Goal: Transaction & Acquisition: Book appointment/travel/reservation

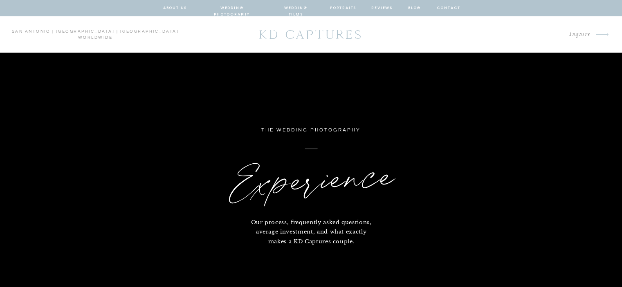
click at [214, 7] on nav "wedding photography" at bounding box center [232, 7] width 60 height 7
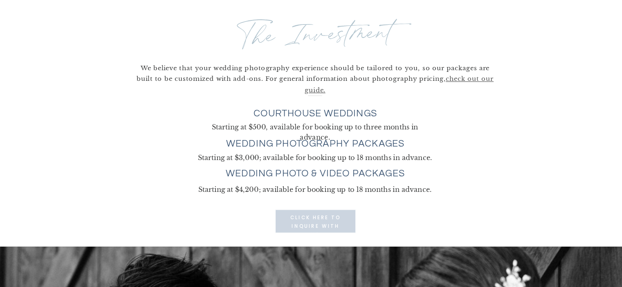
scroll to position [2209, 0]
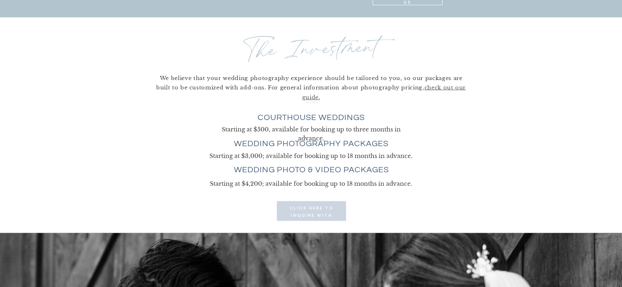
click at [293, 217] on p "click here to INQUIRE with us" at bounding box center [311, 211] width 51 height 13
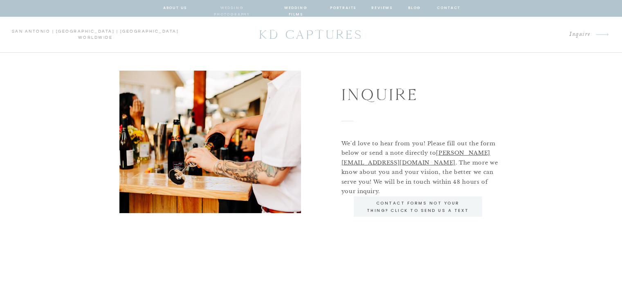
click at [209, 11] on nav "wedding photography" at bounding box center [232, 7] width 60 height 7
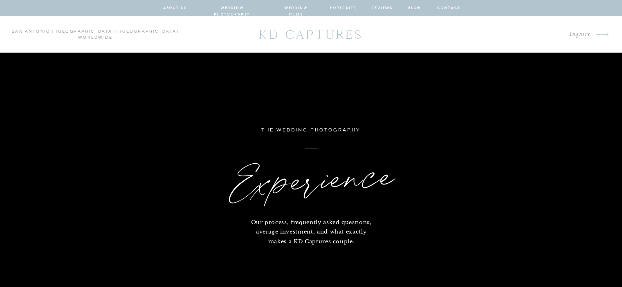
click at [175, 10] on nav "about us" at bounding box center [175, 7] width 24 height 7
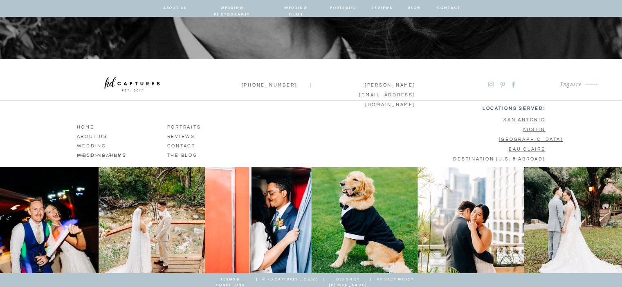
scroll to position [2855, 0]
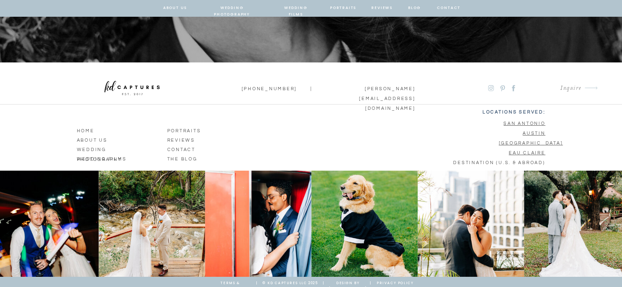
click at [529, 142] on u "[GEOGRAPHIC_DATA]" at bounding box center [531, 143] width 64 height 4
click at [489, 90] on p "Inquire" at bounding box center [534, 88] width 93 height 11
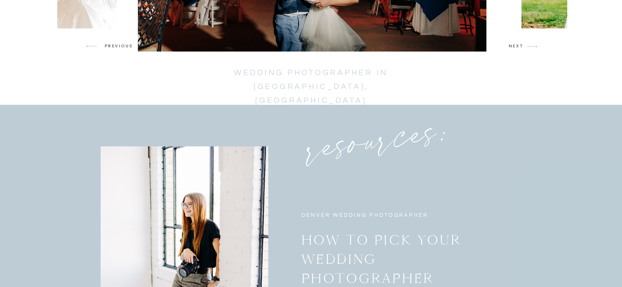
scroll to position [1493, 0]
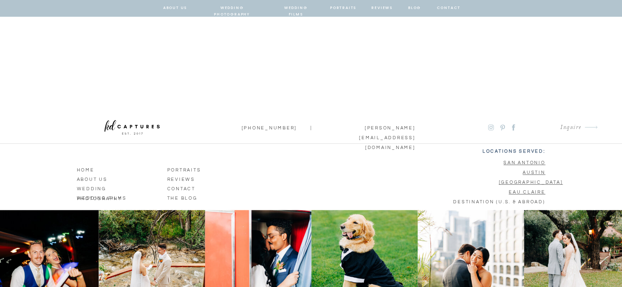
scroll to position [832, 0]
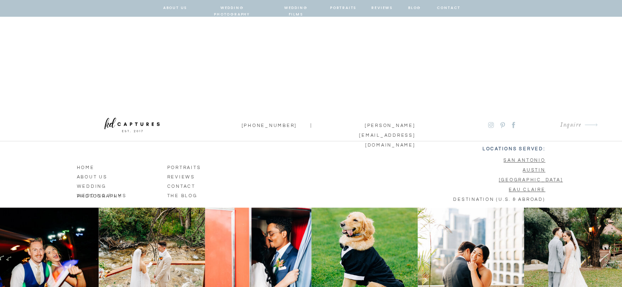
click at [491, 124] on p "Inquire" at bounding box center [534, 125] width 93 height 11
click at [513, 123] on p "Inquire" at bounding box center [534, 125] width 93 height 11
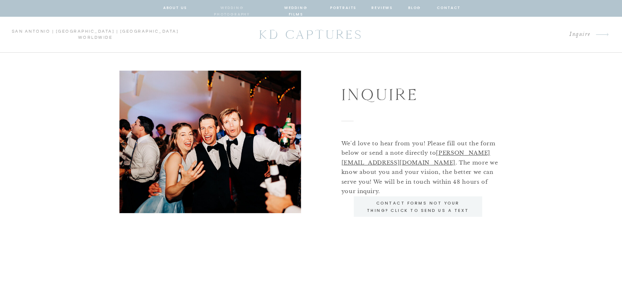
click at [244, 10] on nav "wedding photography" at bounding box center [232, 7] width 60 height 7
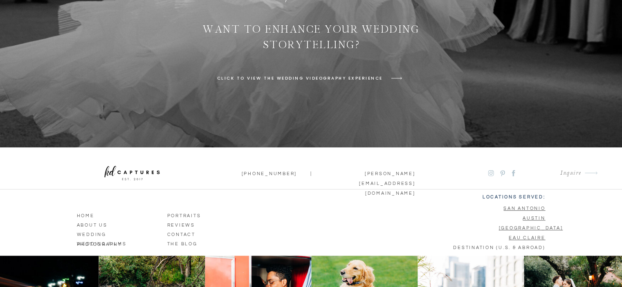
scroll to position [3584, 0]
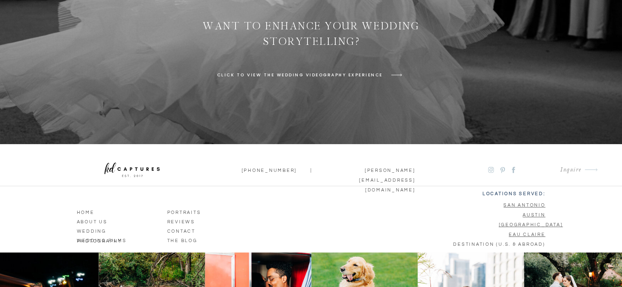
click at [527, 226] on u "[GEOGRAPHIC_DATA]" at bounding box center [531, 225] width 64 height 4
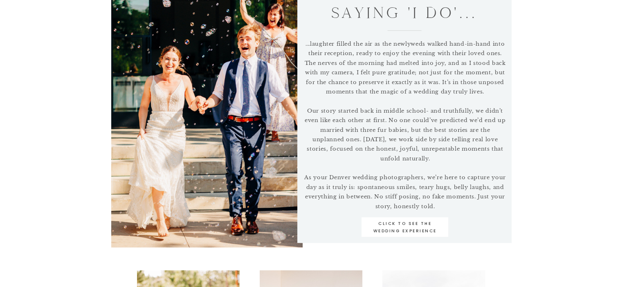
scroll to position [379, 0]
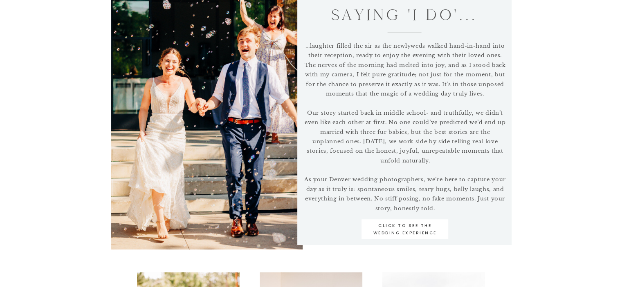
click at [423, 234] on p "click to see the wedding experience" at bounding box center [405, 229] width 75 height 14
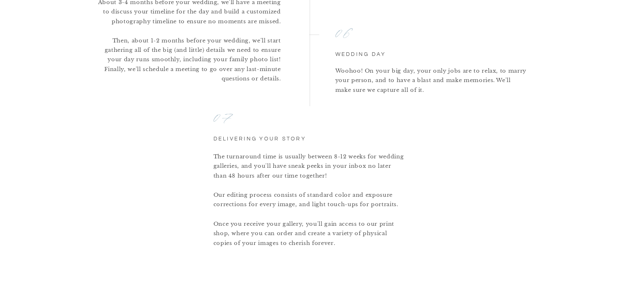
scroll to position [1344, 0]
